Goal: Check status: Check status

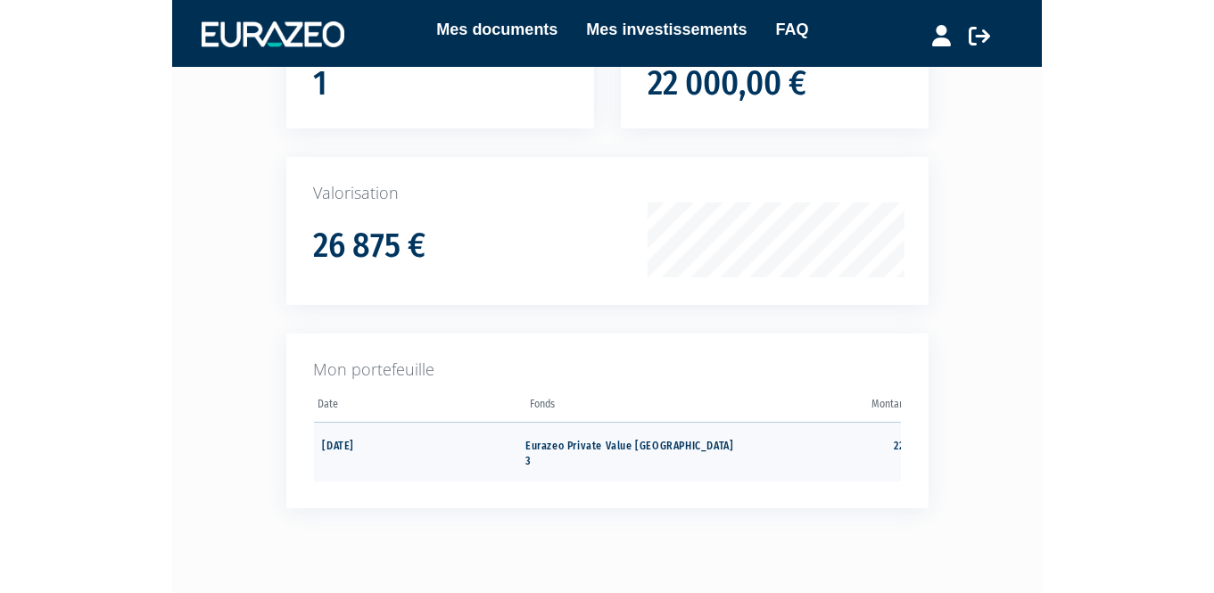
scroll to position [267, 0]
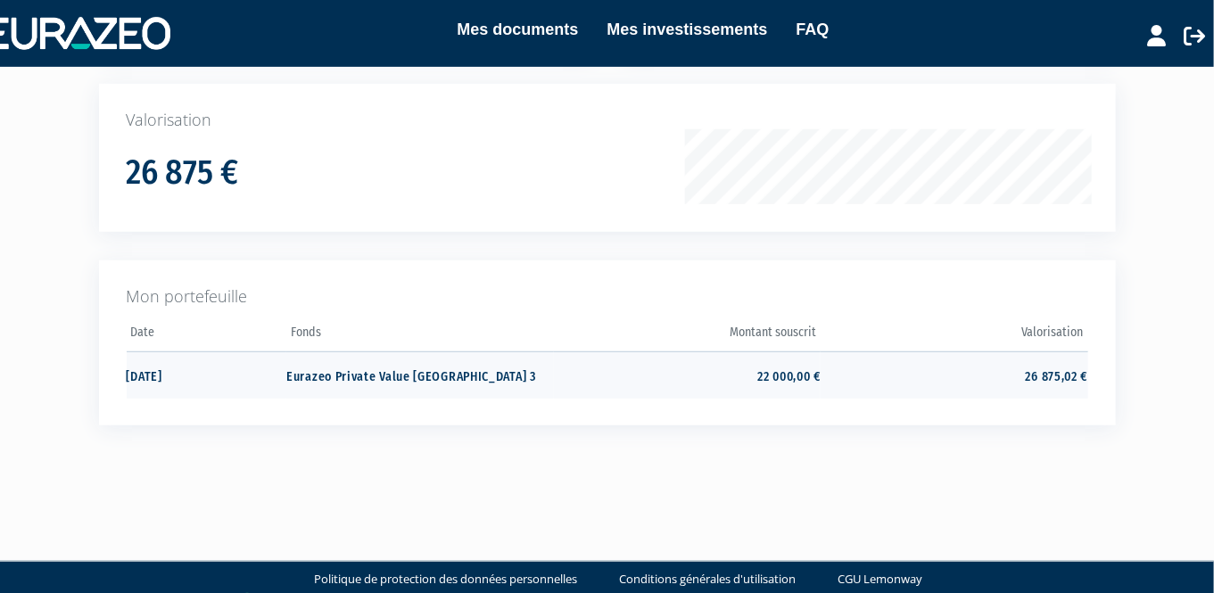
click at [869, 375] on td "26 875,02 €" at bounding box center [954, 374] width 267 height 47
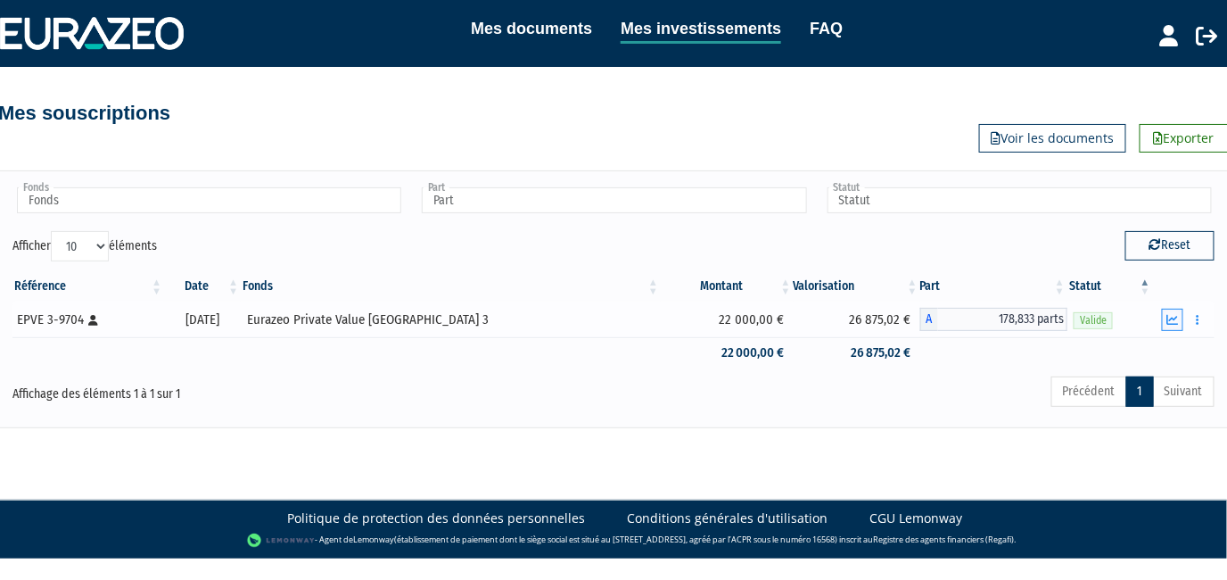
click at [1176, 319] on icon "button" at bounding box center [1174, 320] width 12 height 12
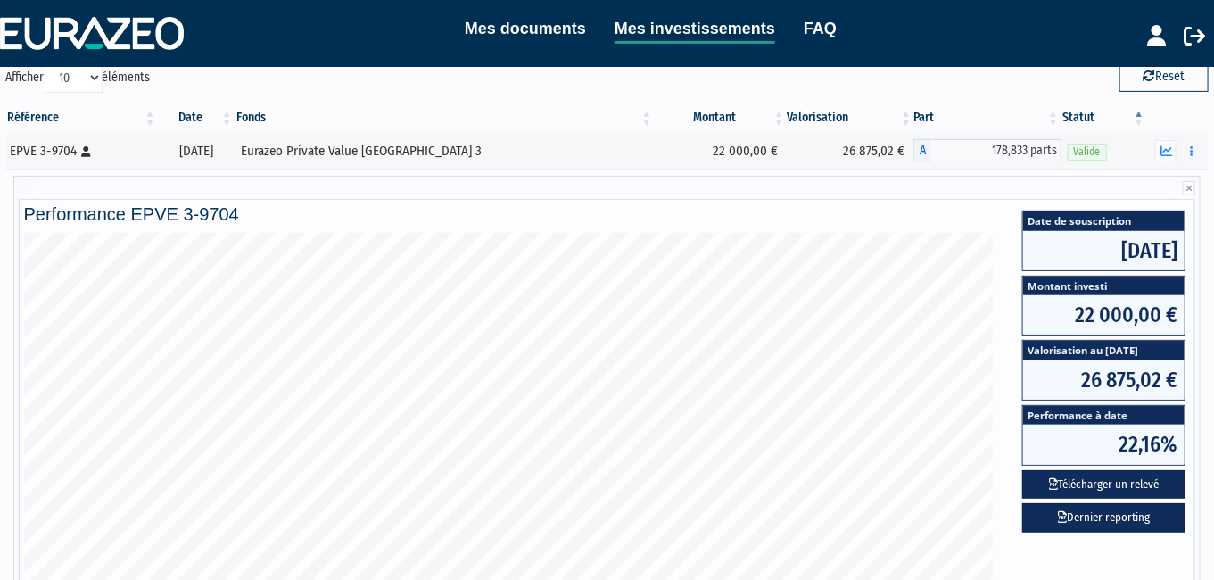
scroll to position [178, 0]
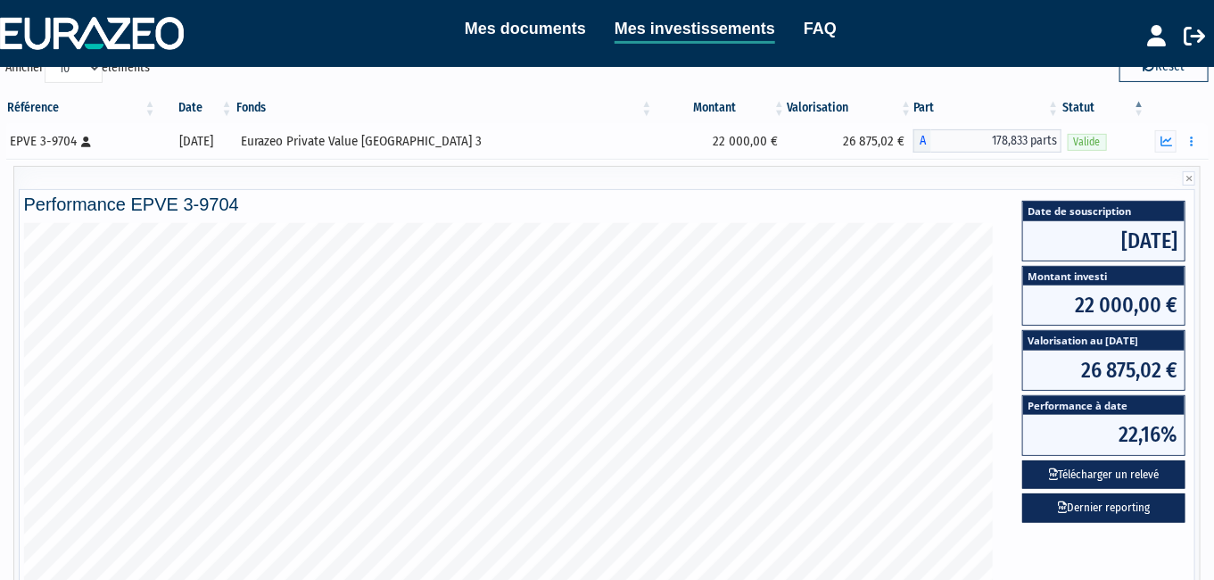
drag, startPoint x: 830, startPoint y: 141, endPoint x: 874, endPoint y: 141, distance: 44.6
click at [874, 141] on td "26 875,02 €" at bounding box center [850, 141] width 127 height 36
copy td "26 875,02"
